Goal: Task Accomplishment & Management: Manage account settings

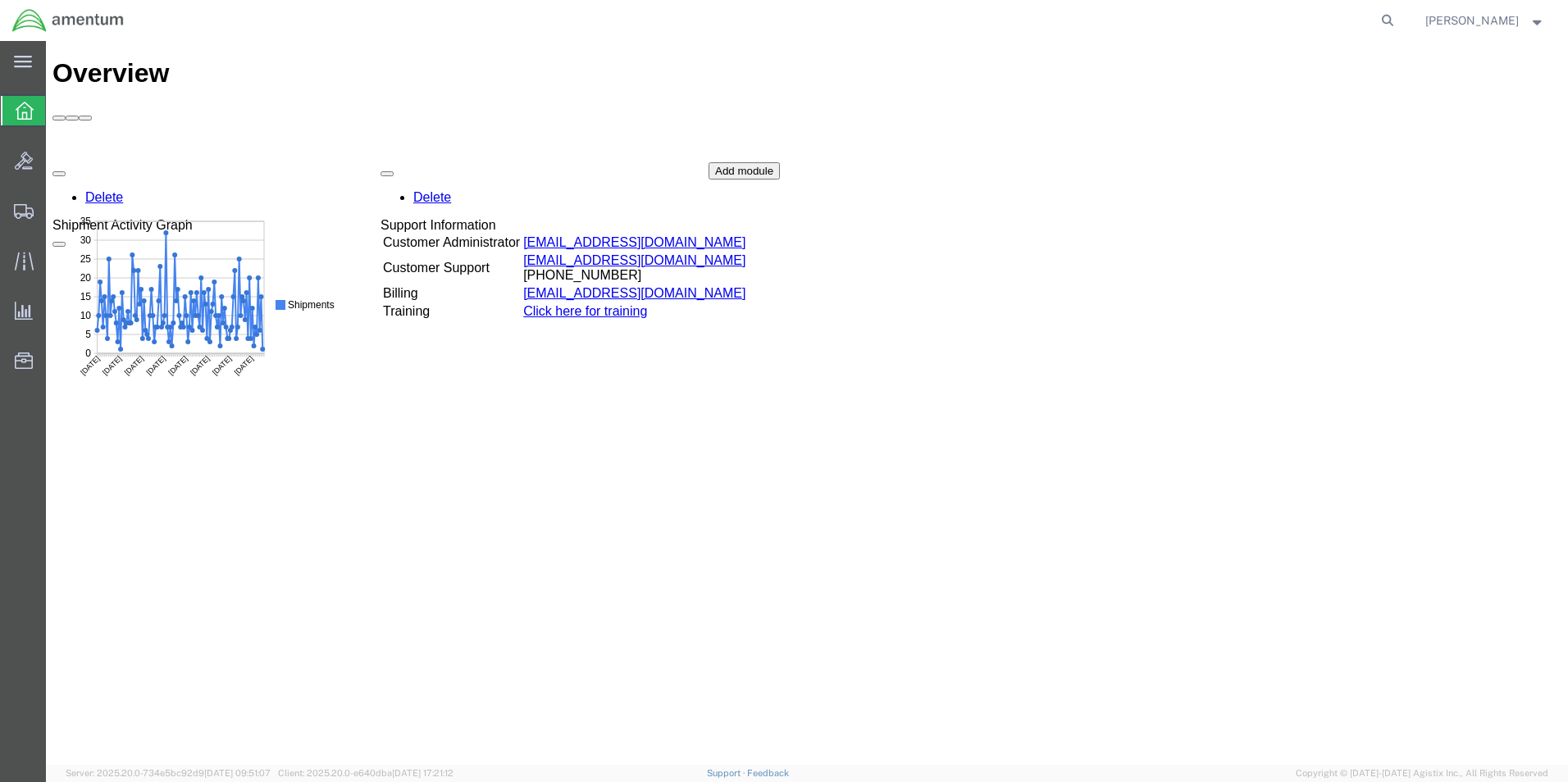
click at [20, 112] on icon at bounding box center [25, 111] width 18 height 18
click at [18, 213] on icon at bounding box center [24, 211] width 19 height 15
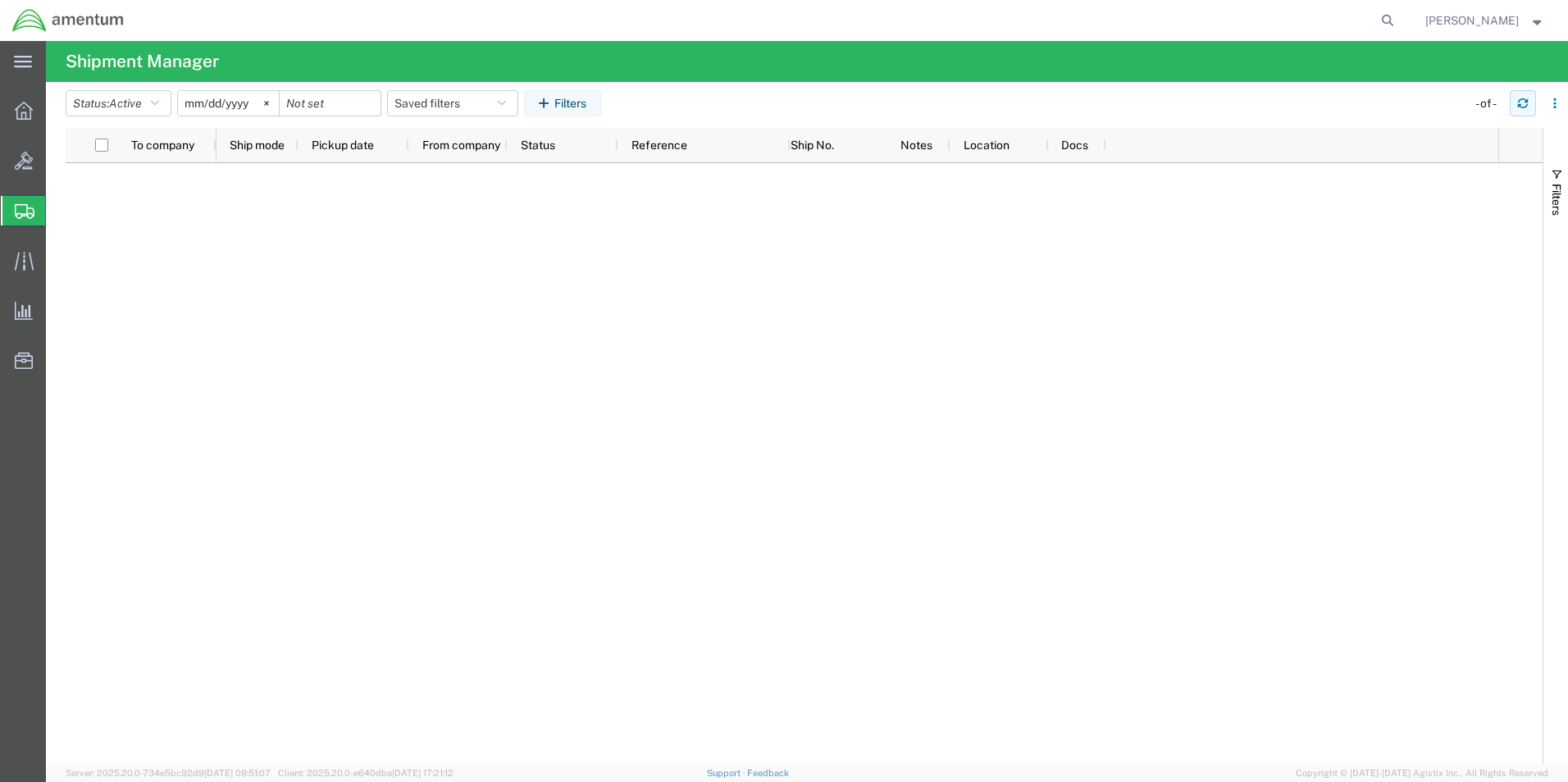
click at [1515, 101] on button "button" at bounding box center [1522, 104] width 26 height 26
